Goal: Find specific page/section: Find specific page/section

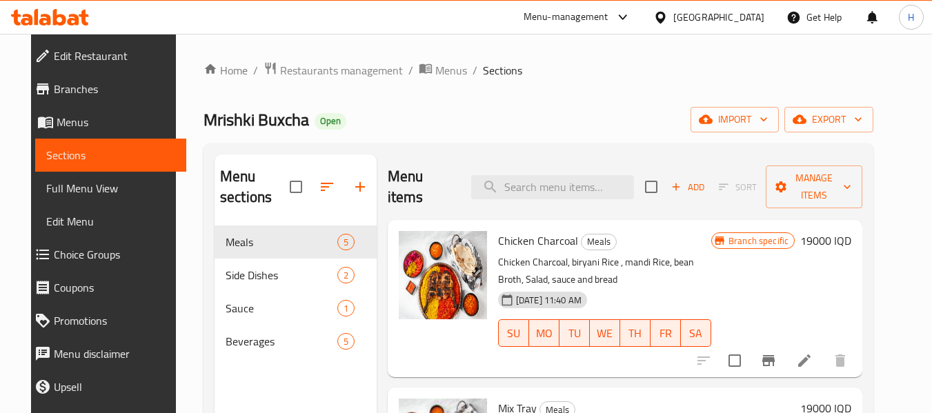
click at [673, 17] on div at bounding box center [663, 17] width 20 height 15
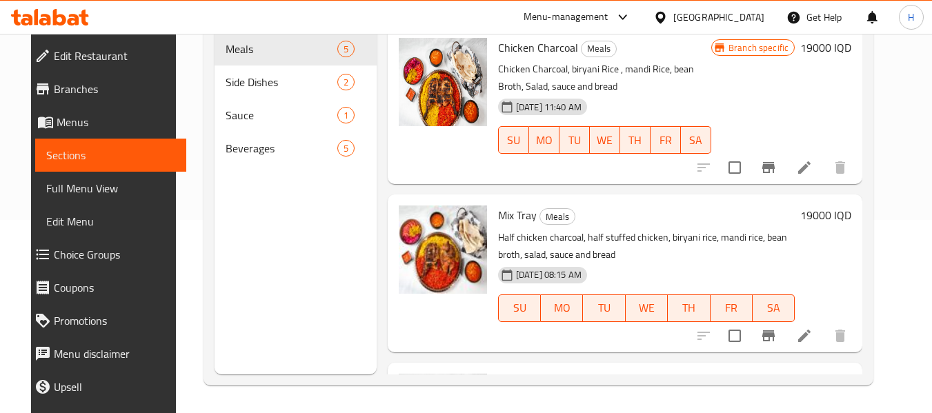
scroll to position [297, 0]
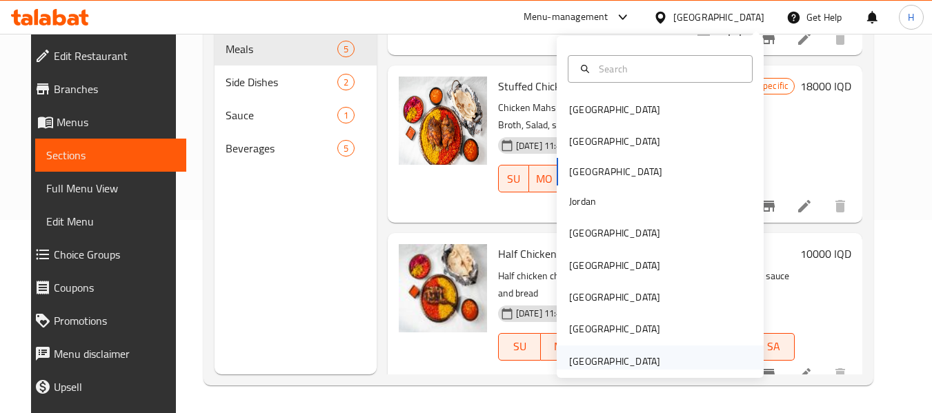
click at [723, 353] on div "[GEOGRAPHIC_DATA]" at bounding box center [660, 361] width 207 height 32
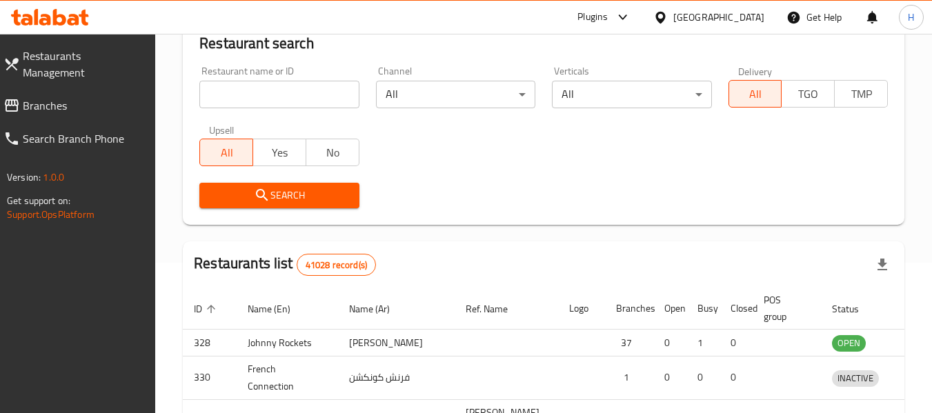
scroll to position [193, 0]
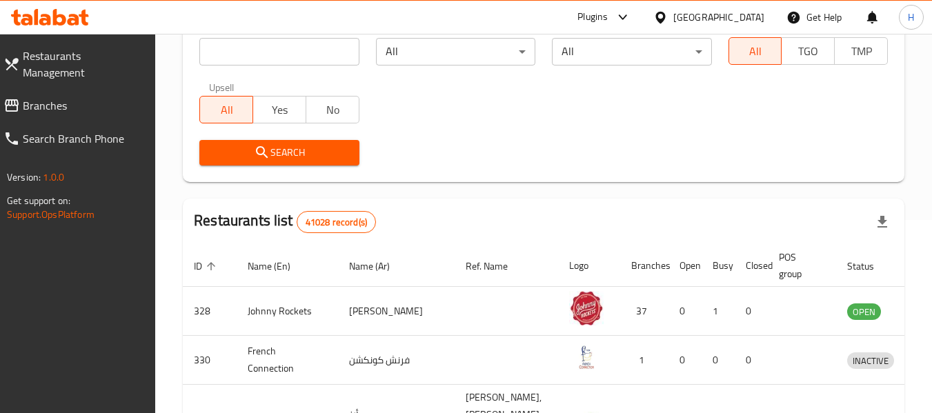
click at [47, 97] on span "Branches" at bounding box center [84, 105] width 122 height 17
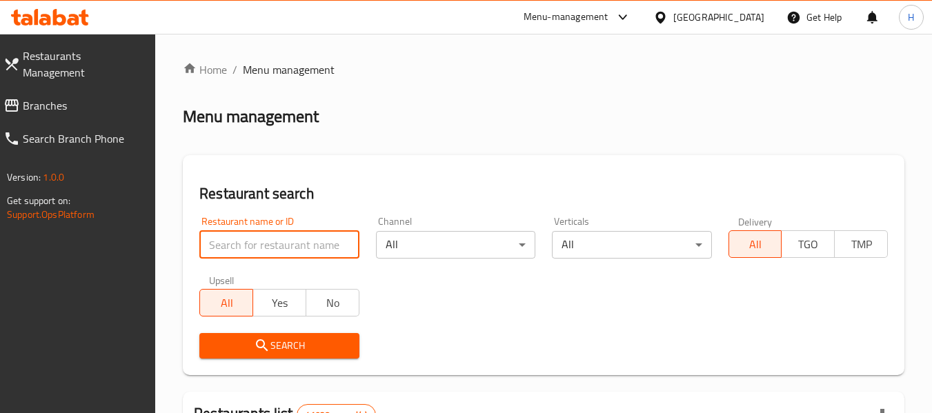
click at [319, 252] on input "search" at bounding box center [278, 245] width 159 height 28
paste input "655451"
type input "655451"
click button "Search" at bounding box center [278, 346] width 159 height 26
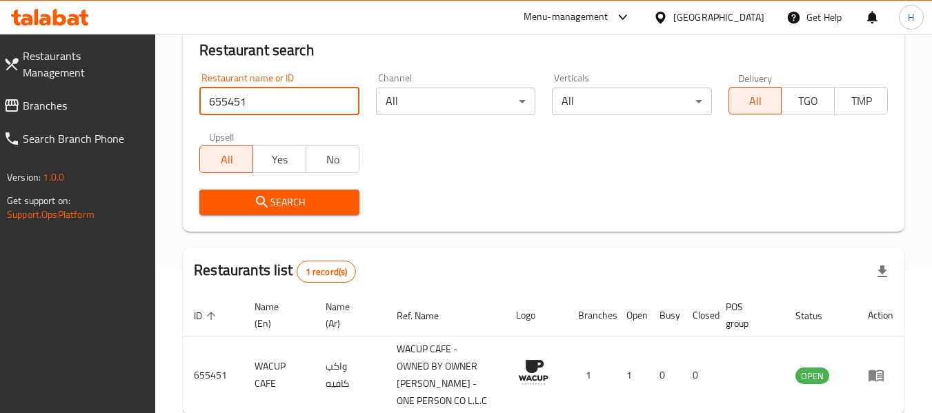
scroll to position [184, 0]
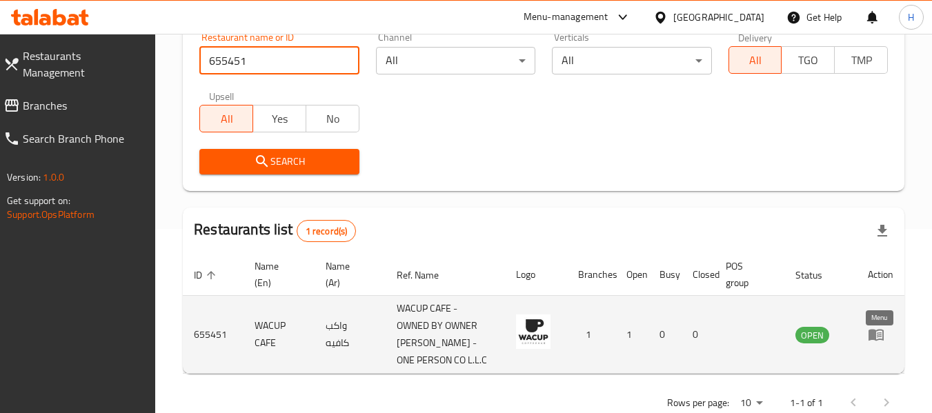
click at [869, 338] on icon "enhanced table" at bounding box center [876, 334] width 17 height 17
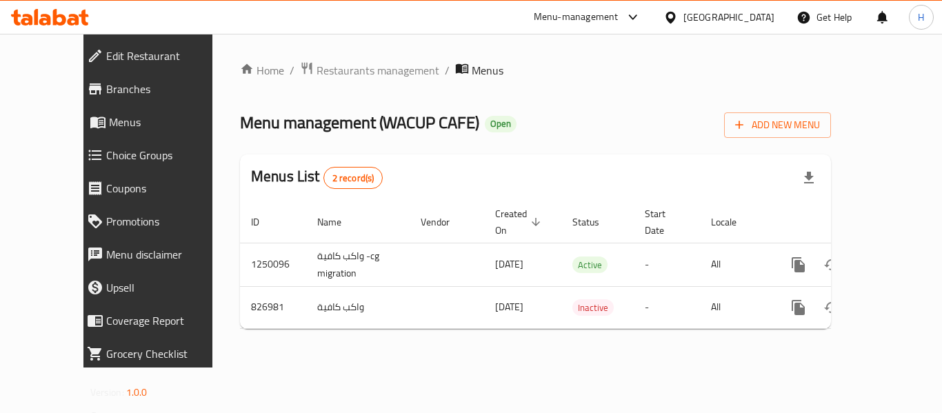
click at [106, 52] on span "Edit Restaurant" at bounding box center [167, 56] width 123 height 17
